Goal: Book appointment/travel/reservation

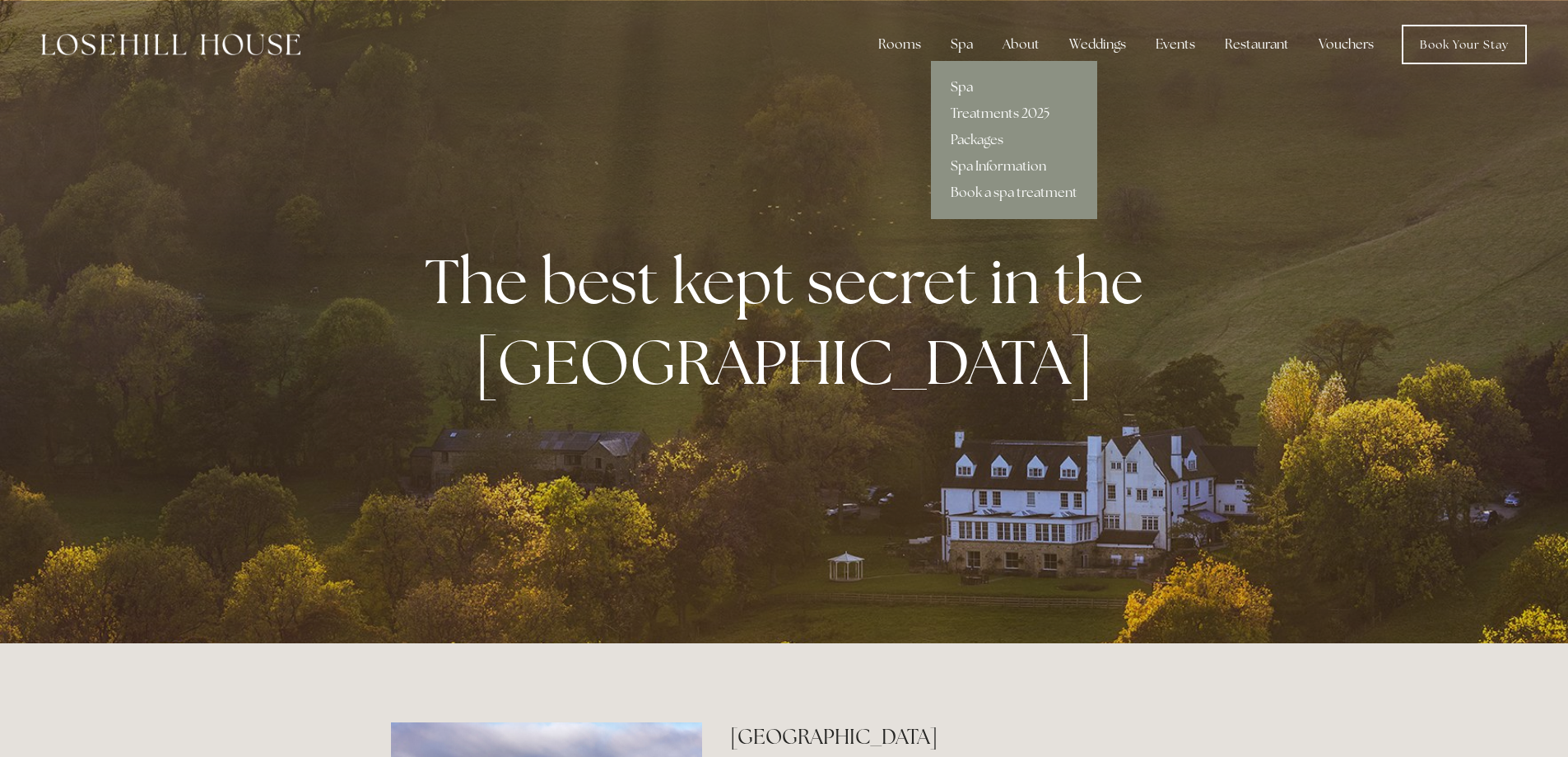
click at [972, 88] on link "Spa" at bounding box center [1015, 88] width 166 height 27
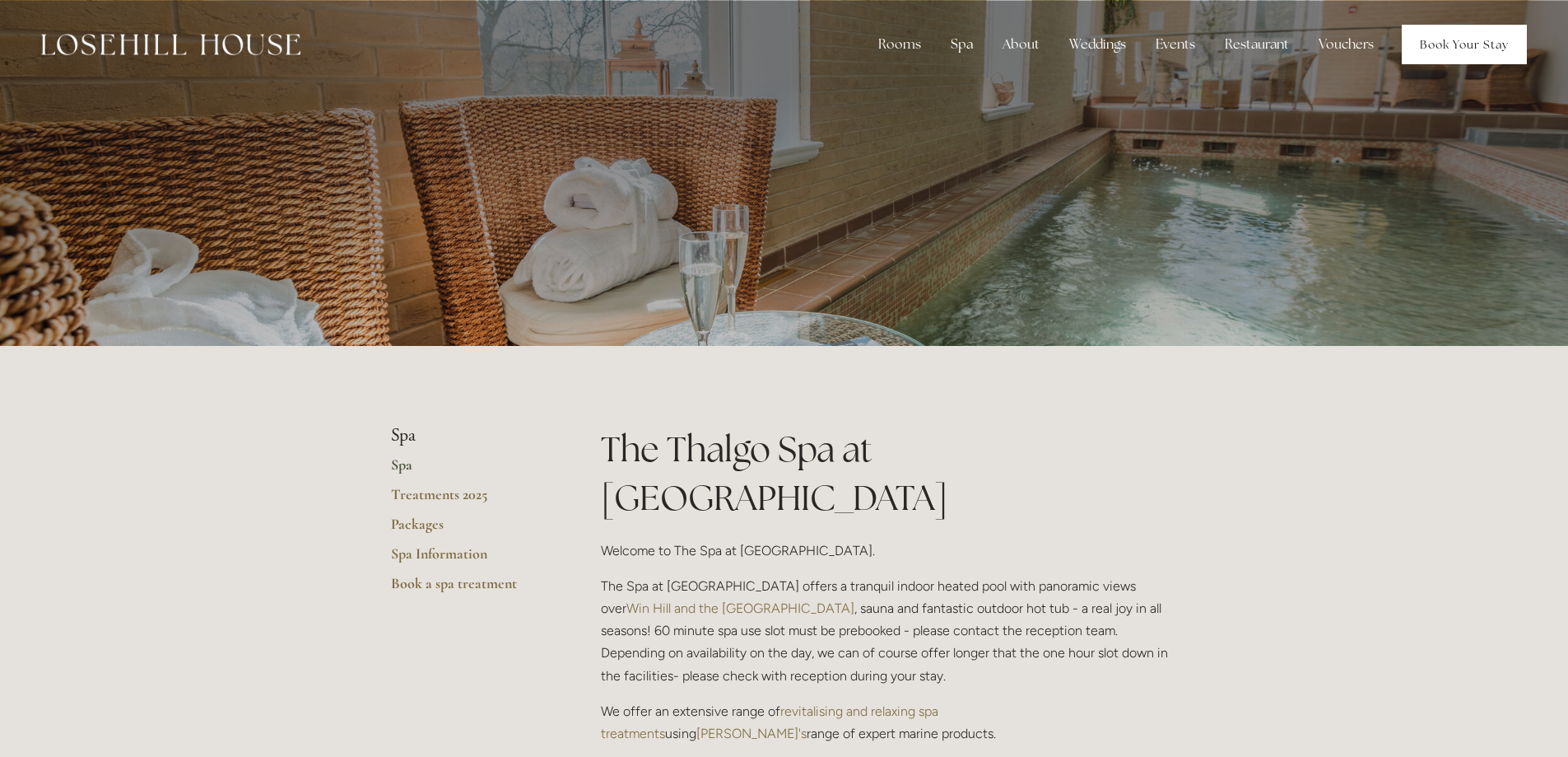
click at [1446, 45] on link "Book Your Stay" at bounding box center [1464, 44] width 125 height 40
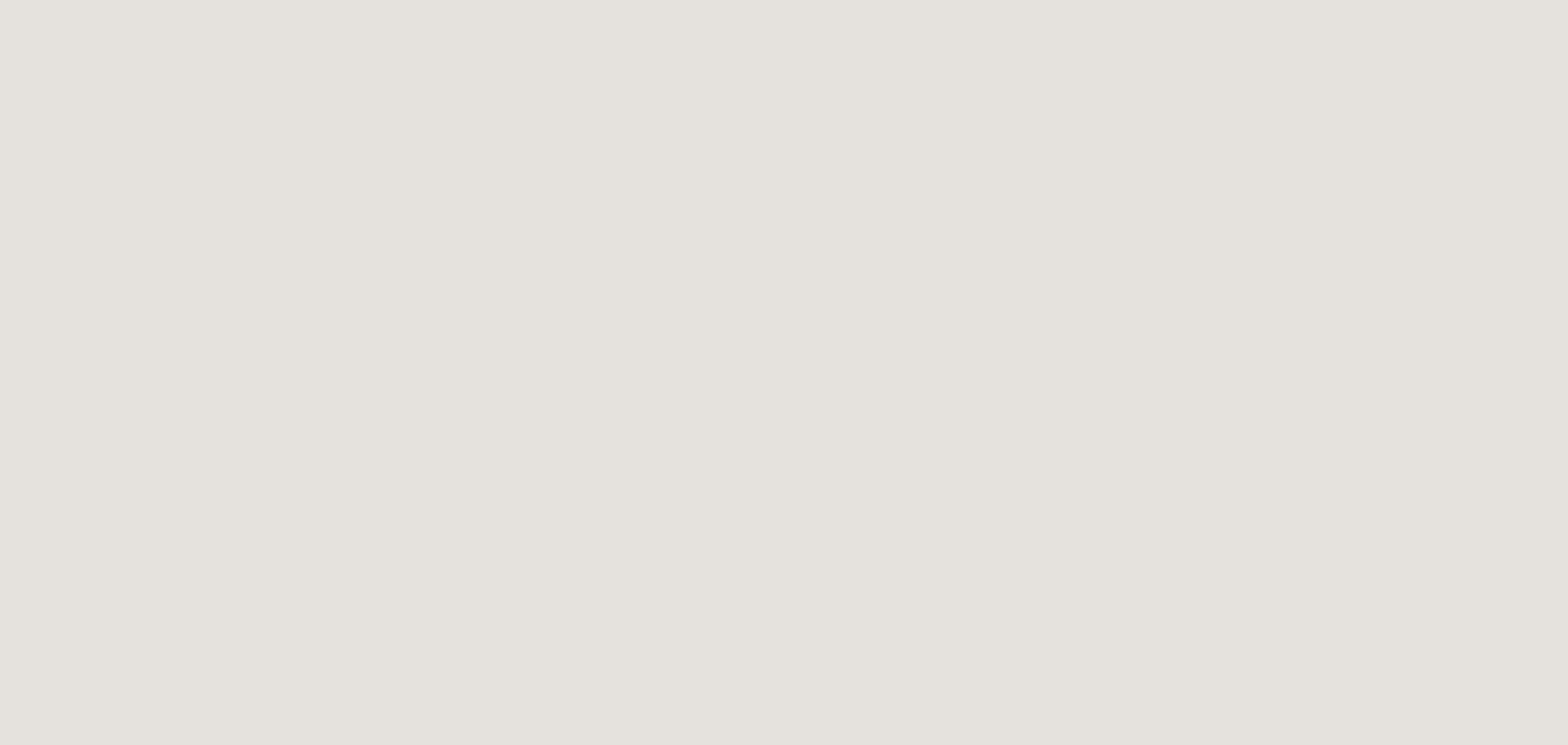
scroll to position [618, 0]
